Goal: Go to known website: Access a specific website the user already knows

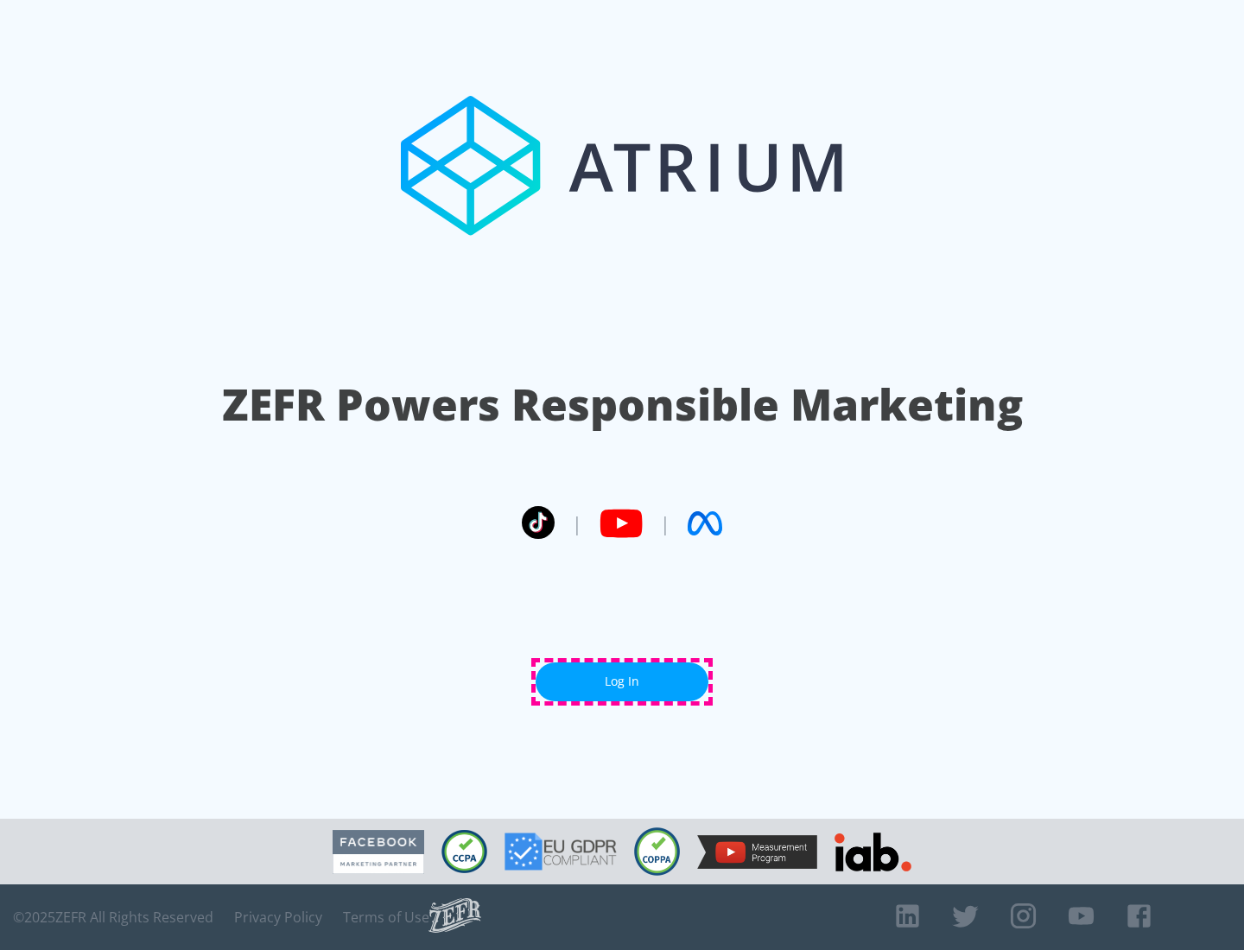
click at [622, 681] on link "Log In" at bounding box center [621, 681] width 173 height 39
